Goal: Find specific page/section: Find specific page/section

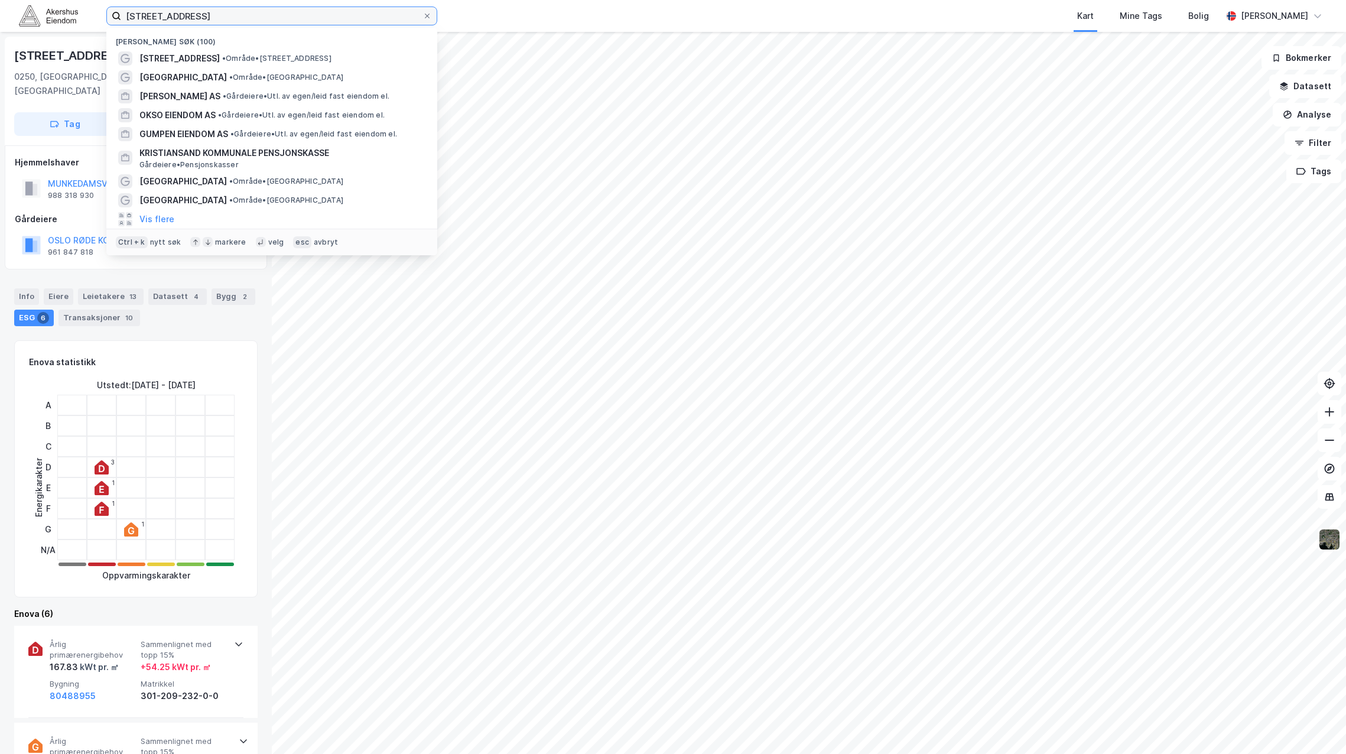
drag, startPoint x: 207, startPoint y: 14, endPoint x: 2, endPoint y: 2, distance: 205.4
click at [2, 2] on div "grenseveien 74 Nylige søk (100) [STREET_ADDRESS] • Område • [STREET_ADDRESS] • …" at bounding box center [673, 16] width 1346 height 32
type input "hinna park"
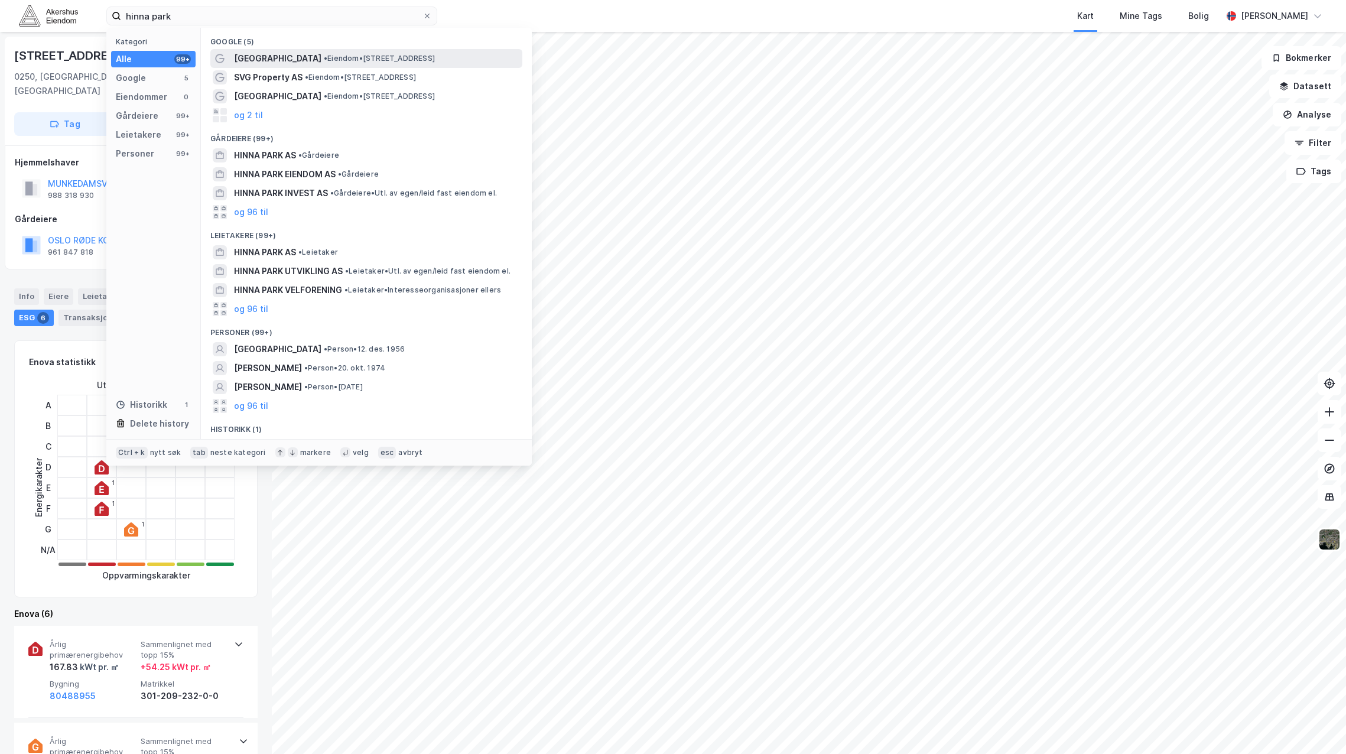
click at [268, 56] on span "[GEOGRAPHIC_DATA]" at bounding box center [277, 58] width 87 height 14
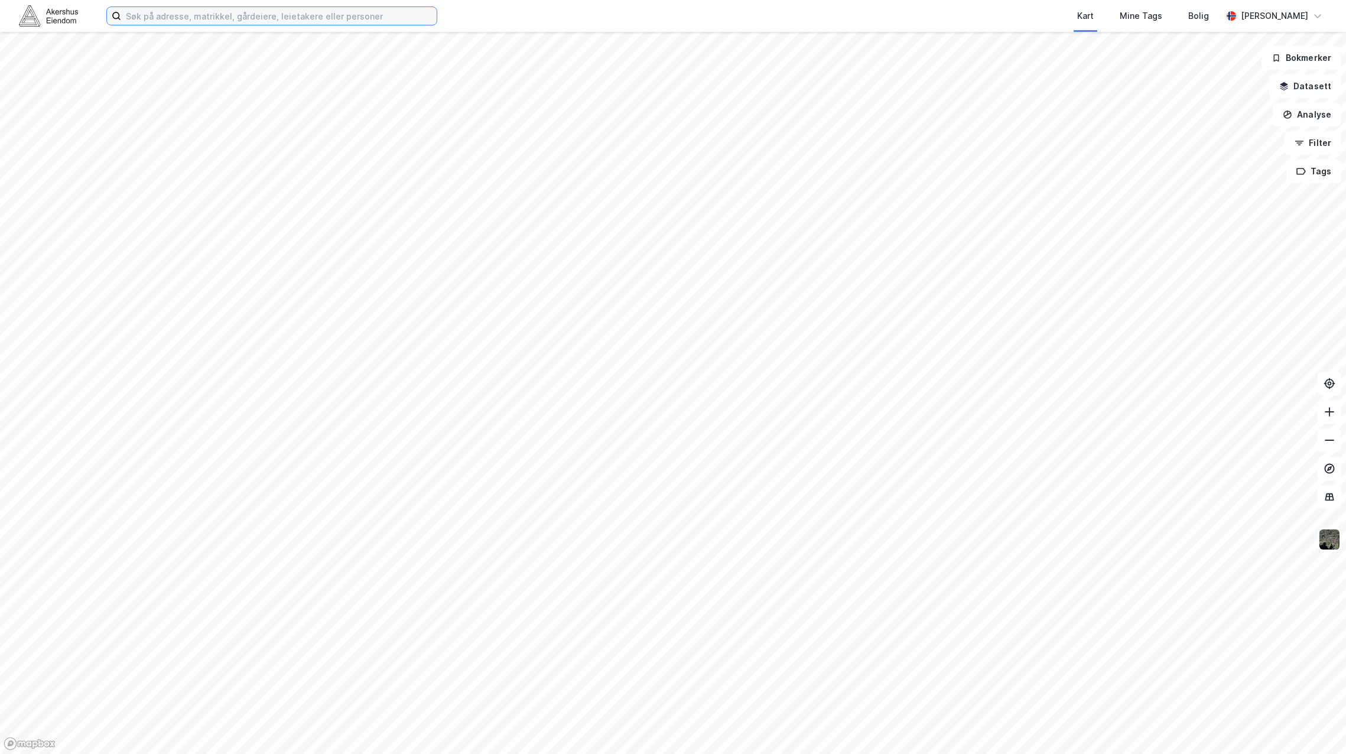
click at [251, 23] on input at bounding box center [279, 16] width 316 height 18
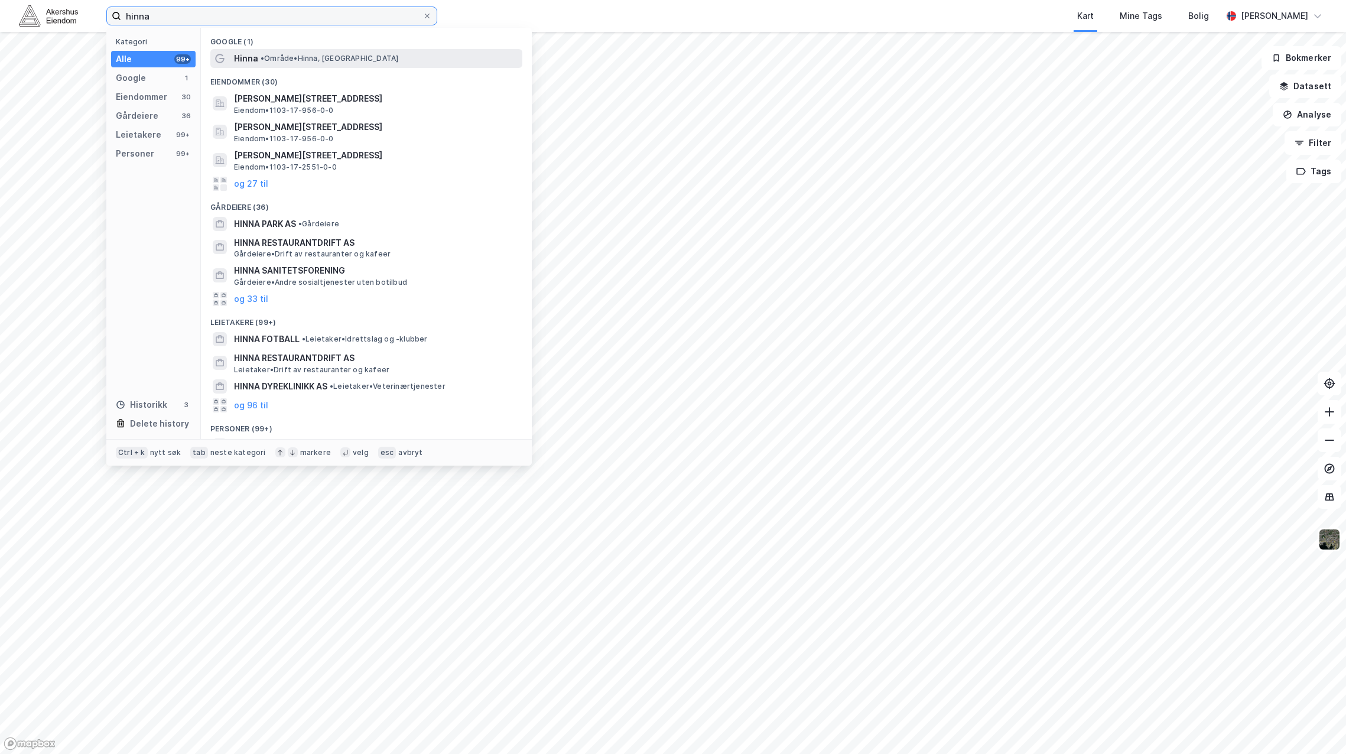
type input "hinna"
click at [255, 53] on span "Hinna" at bounding box center [246, 58] width 24 height 14
